Goal: Navigation & Orientation: Find specific page/section

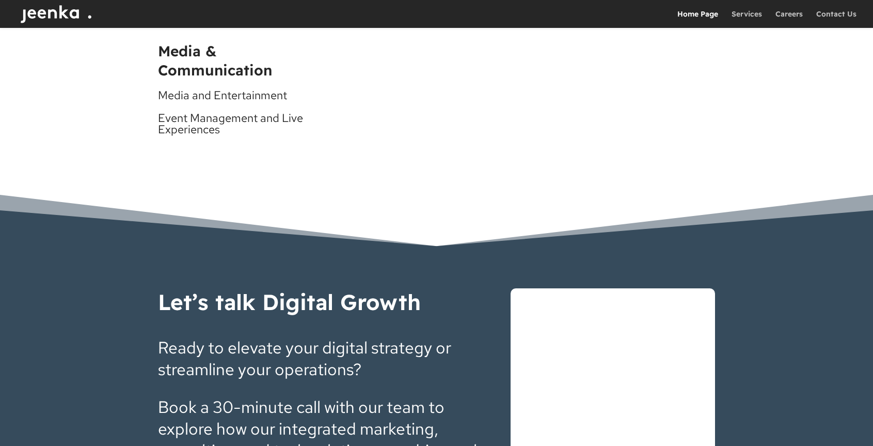
scroll to position [2948, 0]
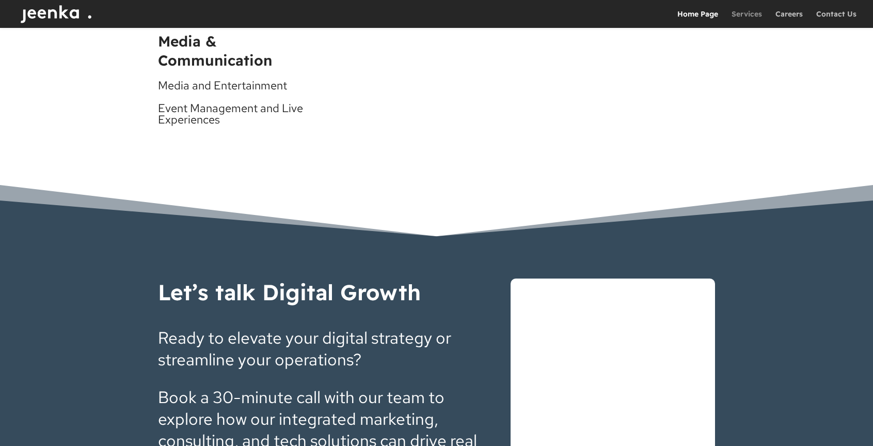
click at [752, 14] on link "Services" at bounding box center [747, 19] width 30 height 18
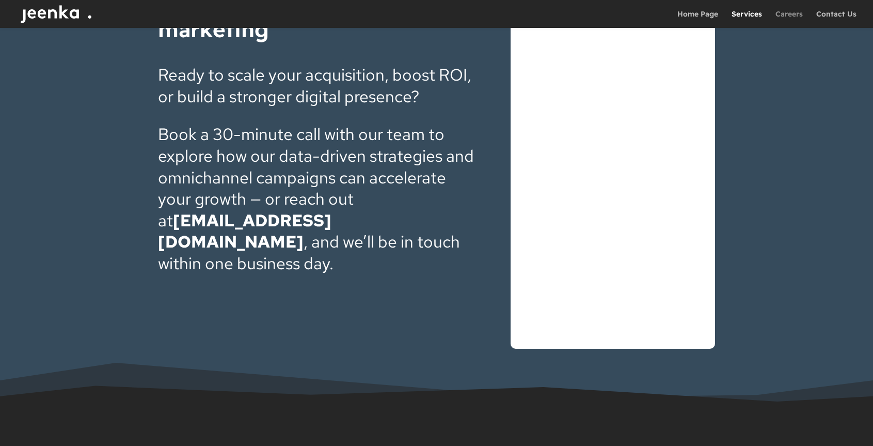
scroll to position [1961, 0]
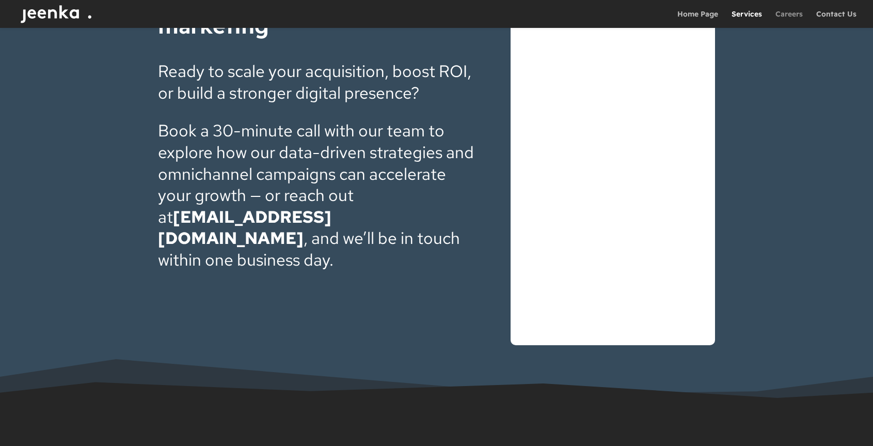
click at [792, 15] on link "Careers" at bounding box center [789, 19] width 27 height 18
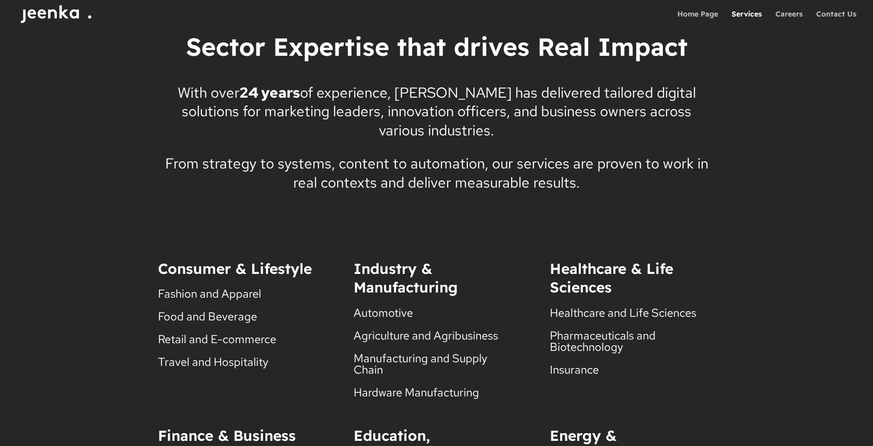
scroll to position [1080, 0]
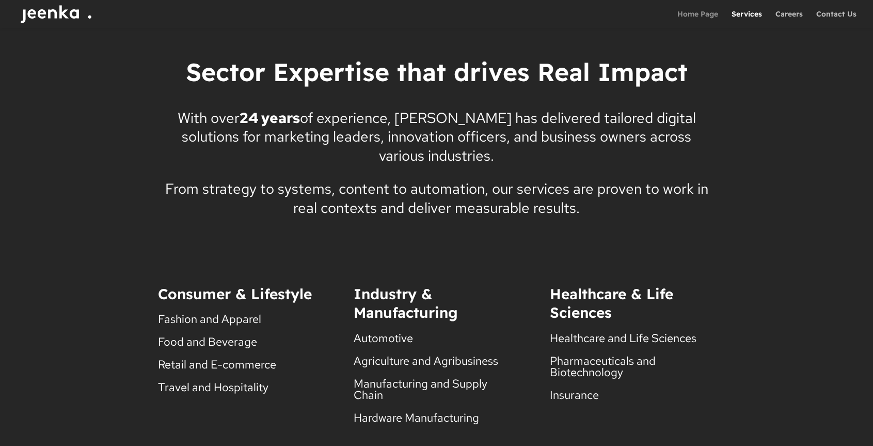
click at [705, 17] on link "Home Page" at bounding box center [698, 19] width 41 height 18
